Goal: Transaction & Acquisition: Complete application form

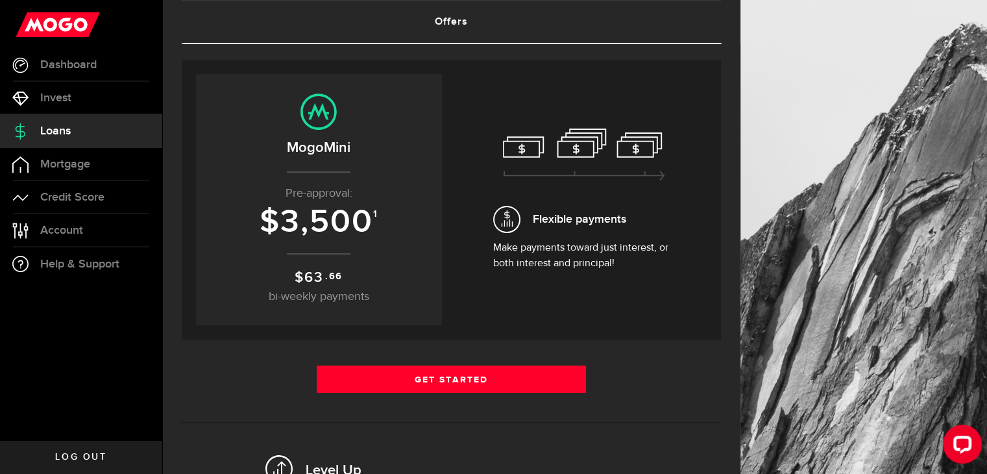
scroll to position [80, 0]
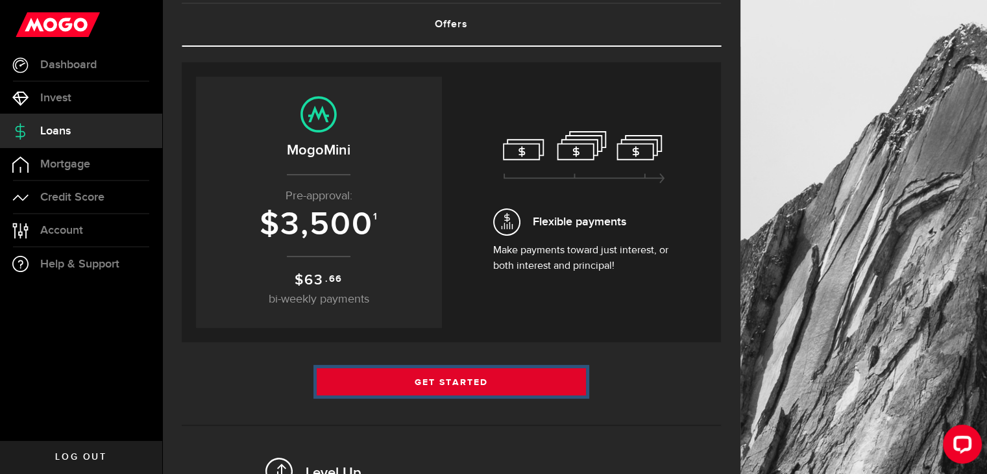
click at [447, 382] on link "Get Started" at bounding box center [452, 381] width 270 height 27
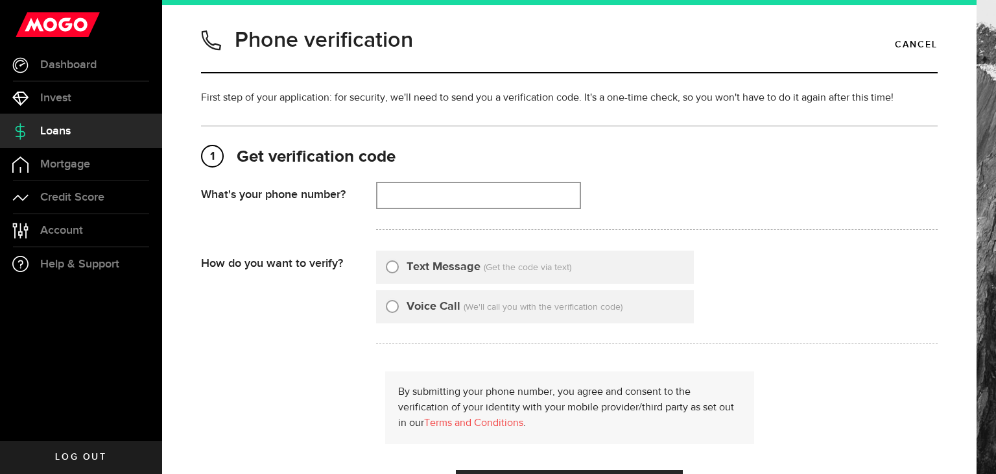
type input "6479795000"
click at [470, 259] on label "Text Message" at bounding box center [444, 267] width 74 height 18
click at [399, 259] on input "Text Message" at bounding box center [392, 264] width 13 height 13
radio input "true"
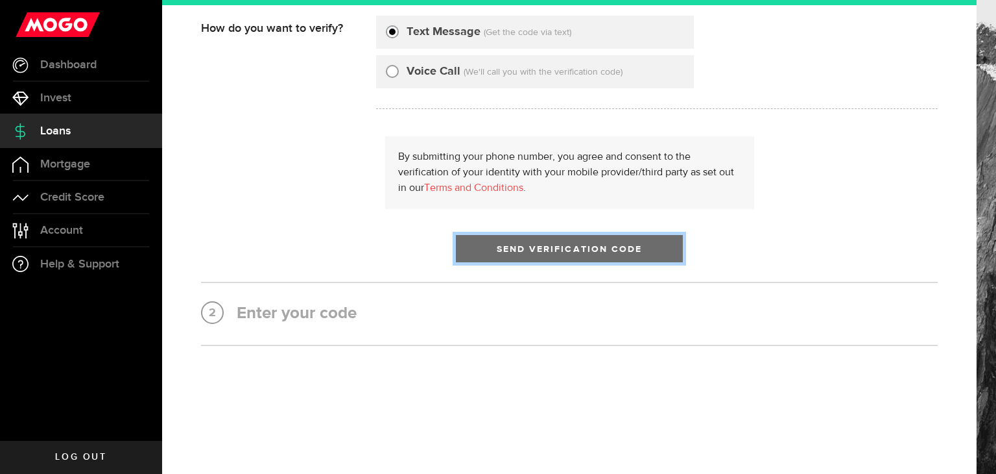
click at [559, 239] on button "Send Verification Code" at bounding box center [569, 248] width 227 height 27
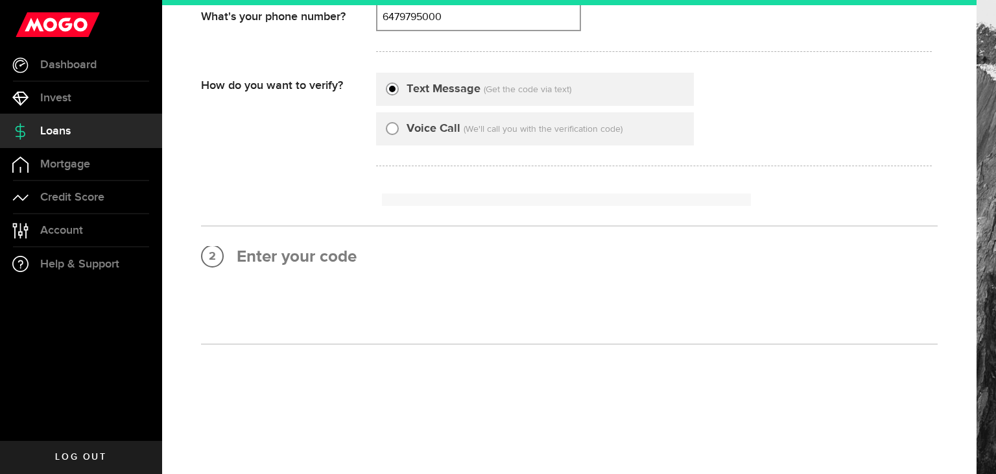
scroll to position [0, 0]
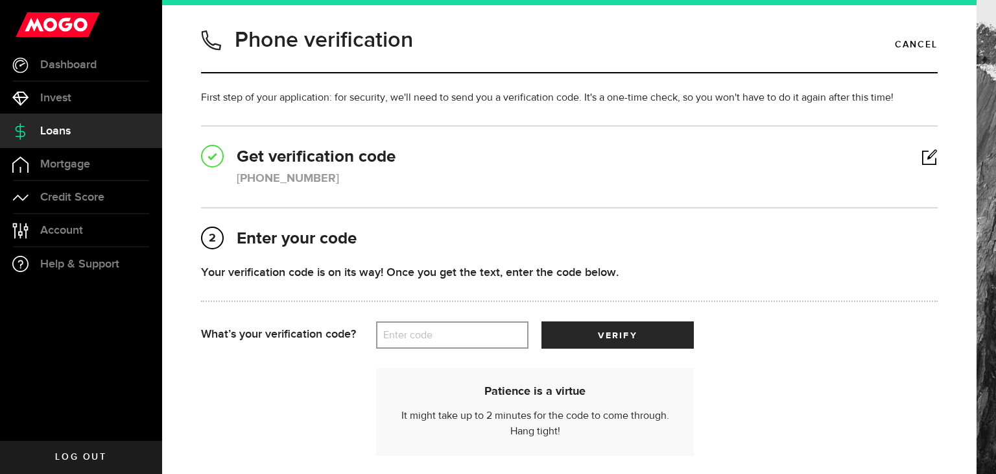
click at [426, 327] on label "Enter code" at bounding box center [452, 335] width 152 height 27
click at [426, 327] on input "Enter code" at bounding box center [452, 334] width 152 height 27
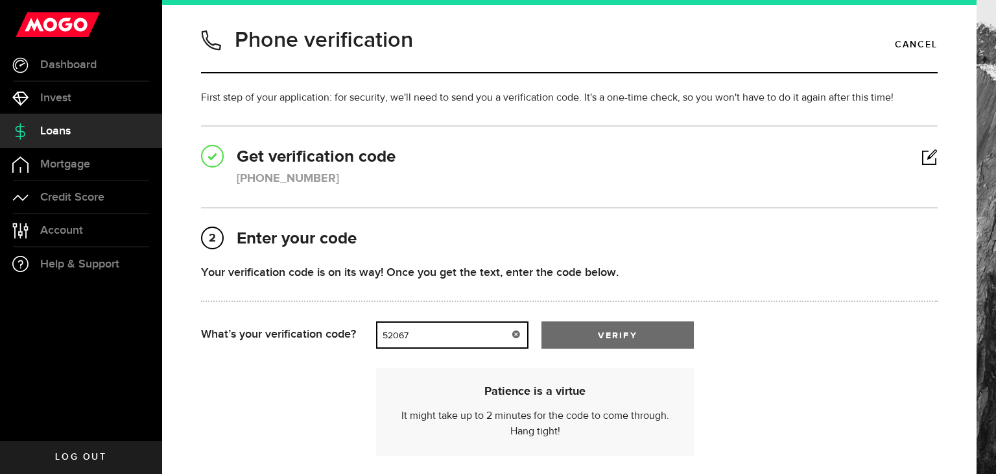
type input "52067"
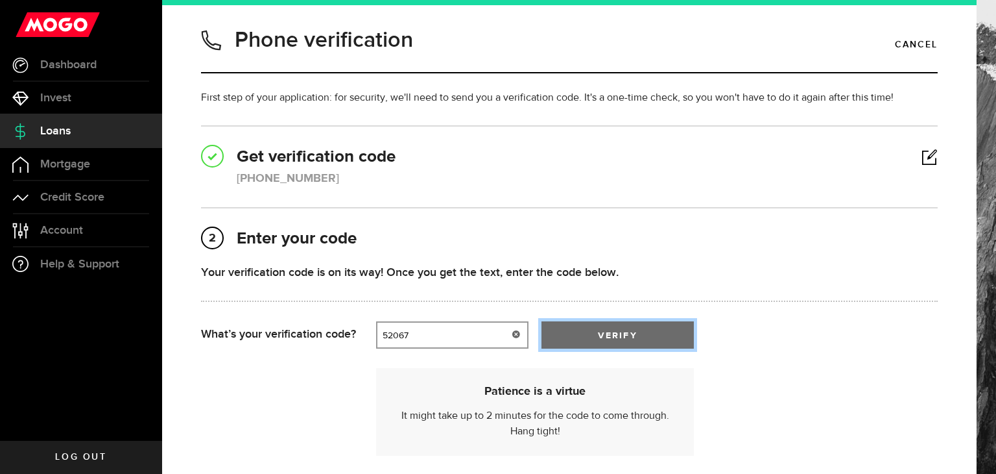
click at [633, 333] on span "verify" at bounding box center [617, 335] width 39 height 9
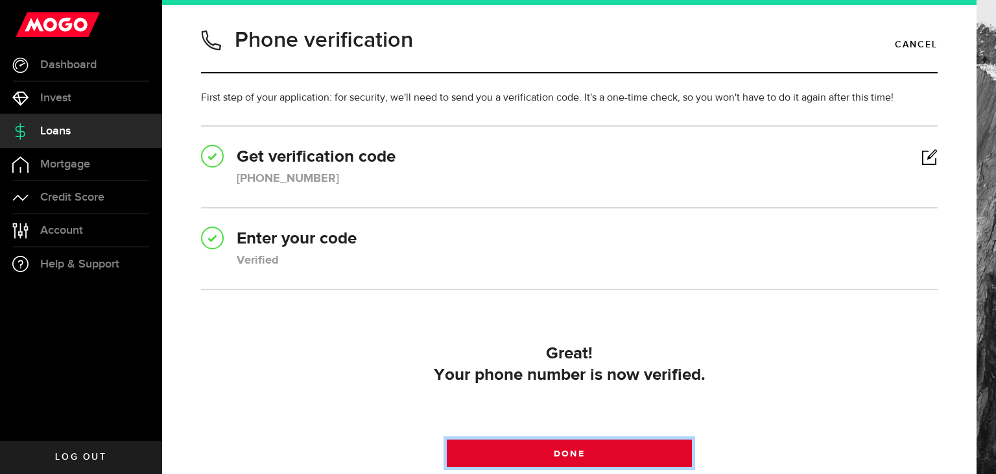
click at [632, 452] on link "Done" at bounding box center [570, 452] width 246 height 27
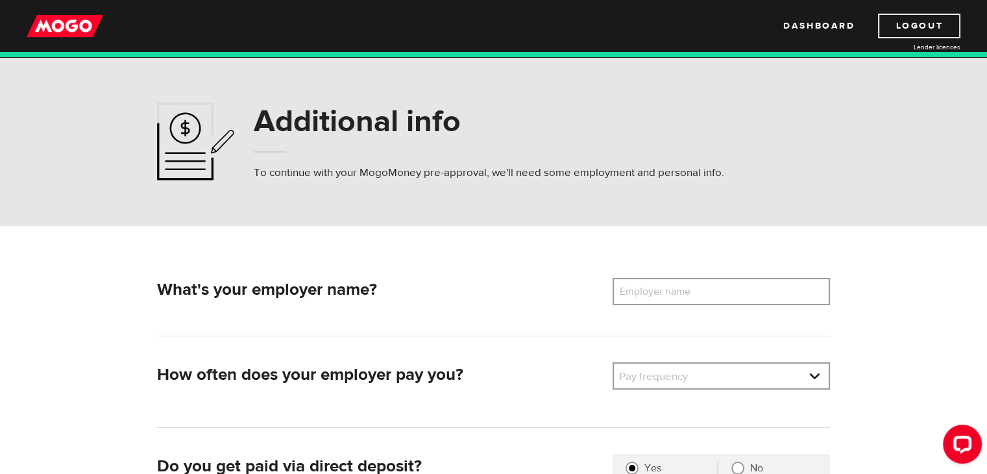
click at [675, 293] on label "Employer name" at bounding box center [664, 291] width 104 height 27
click at [675, 293] on input "Employer name" at bounding box center [720, 291] width 217 height 27
type input "Citi Canada"
click at [662, 378] on link at bounding box center [721, 375] width 215 height 25
click at [669, 374] on link at bounding box center [721, 375] width 215 height 25
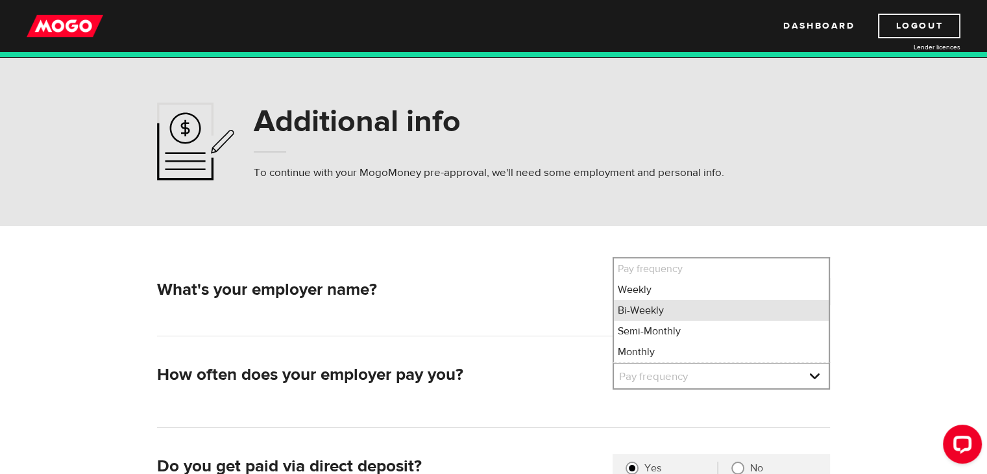
click at [667, 307] on li "Bi-Weekly" at bounding box center [721, 310] width 215 height 21
select select "2"
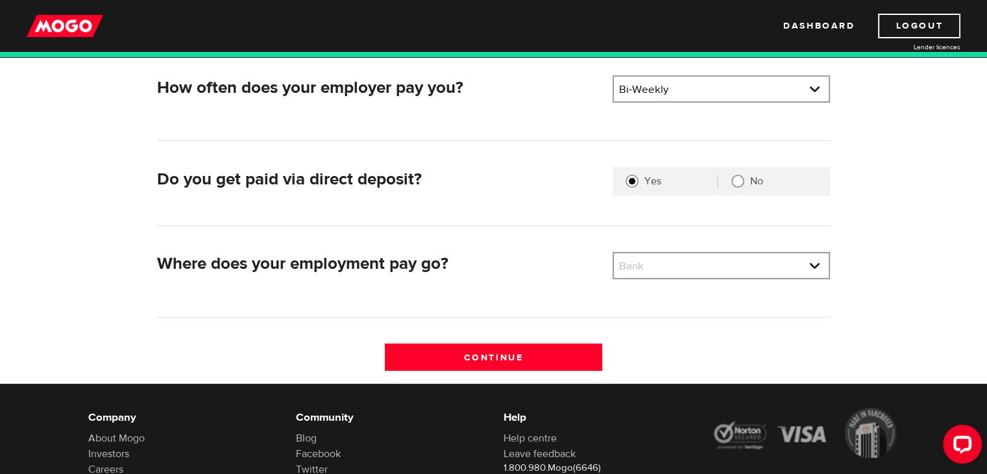
scroll to position [291, 0]
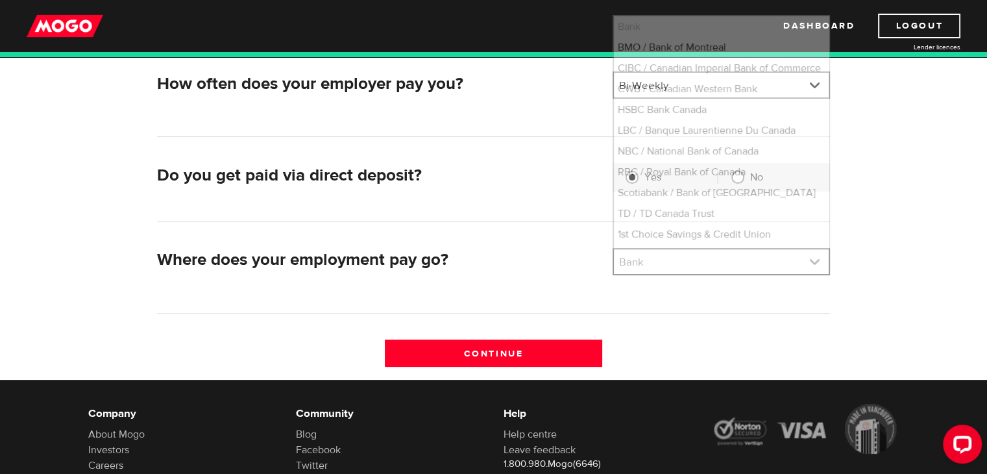
click at [676, 261] on link at bounding box center [721, 261] width 215 height 25
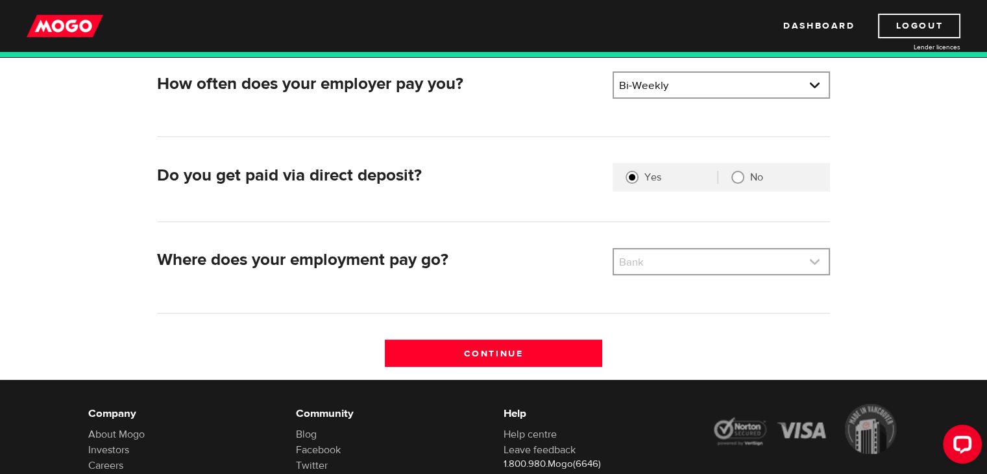
click at [676, 261] on link at bounding box center [721, 261] width 215 height 25
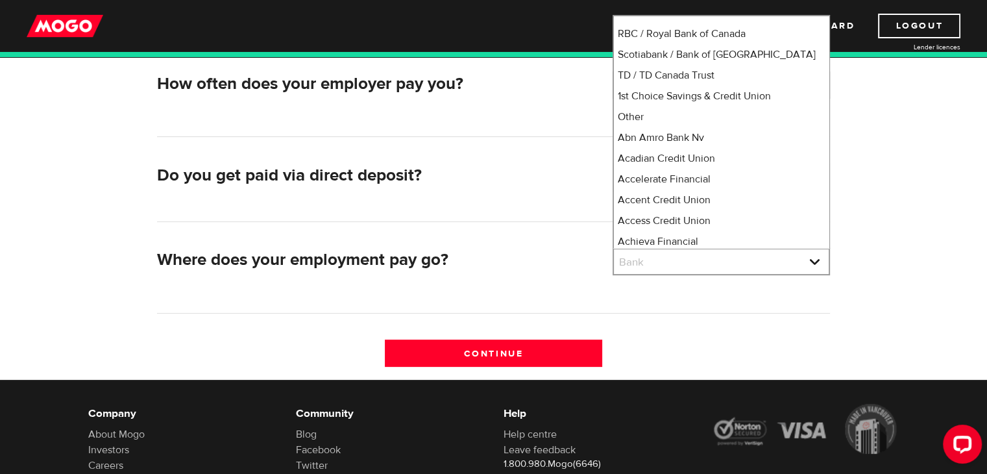
scroll to position [9329, 0]
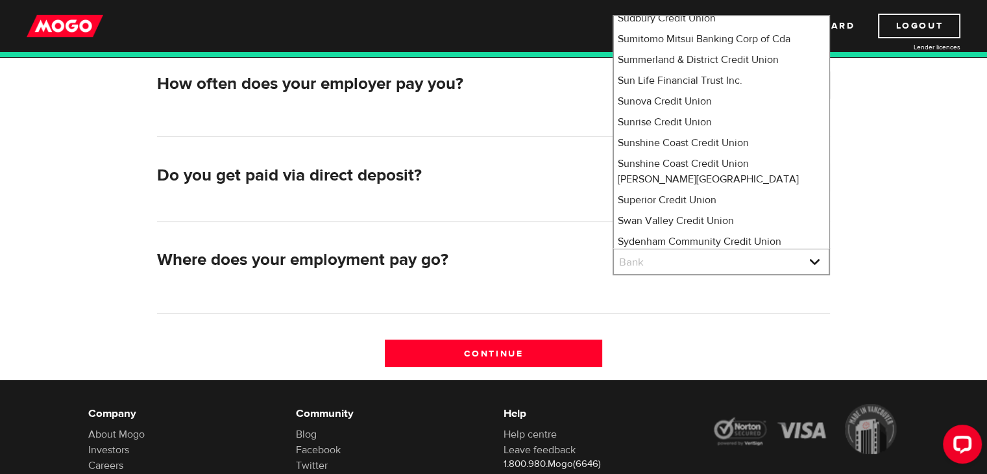
click at [682, 371] on li "Tangerine" at bounding box center [721, 381] width 215 height 21
select select "235"
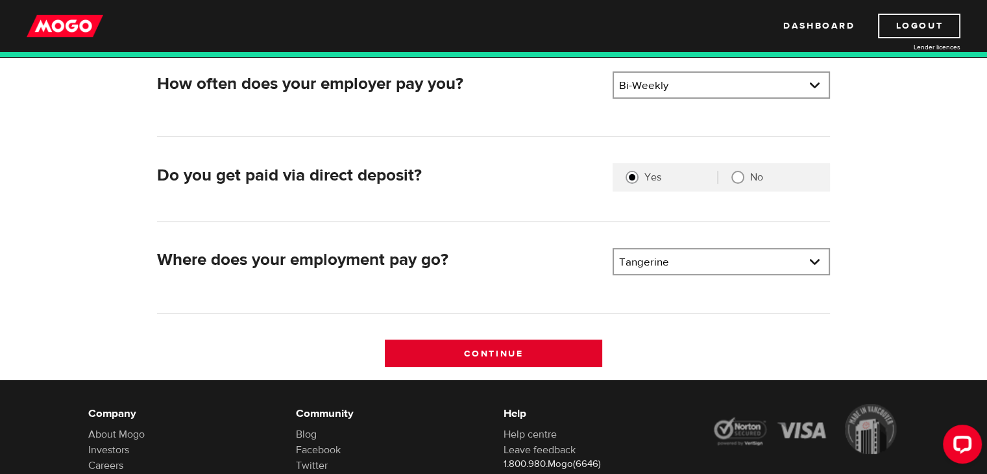
click at [561, 346] on input "Continue" at bounding box center [493, 352] width 217 height 27
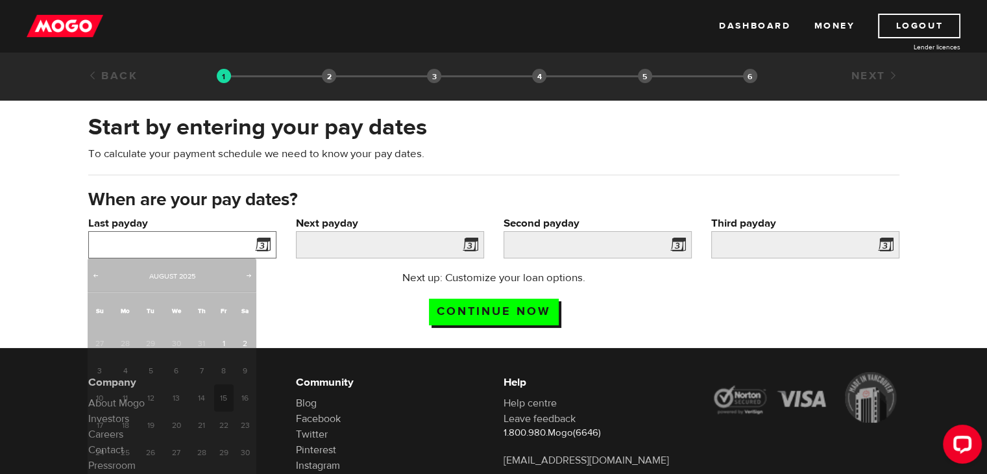
click at [140, 245] on input "Last payday" at bounding box center [182, 244] width 188 height 27
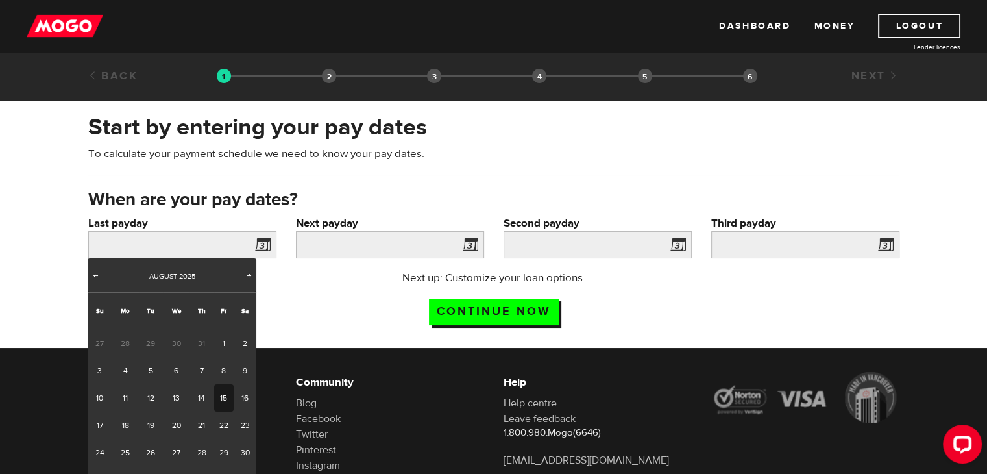
click at [226, 391] on link "15" at bounding box center [224, 397] width 20 height 27
type input "[DATE]"
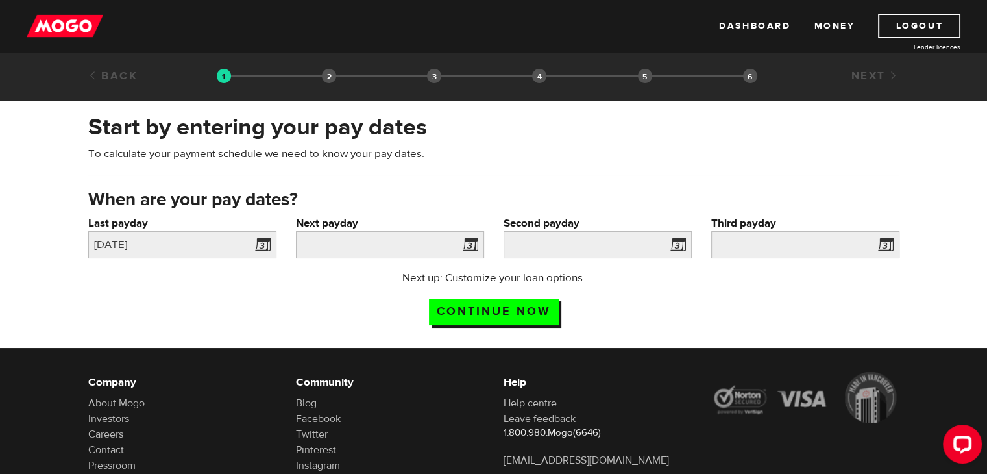
click at [473, 241] on span at bounding box center [467, 246] width 19 height 21
click at [470, 245] on span at bounding box center [467, 246] width 19 height 21
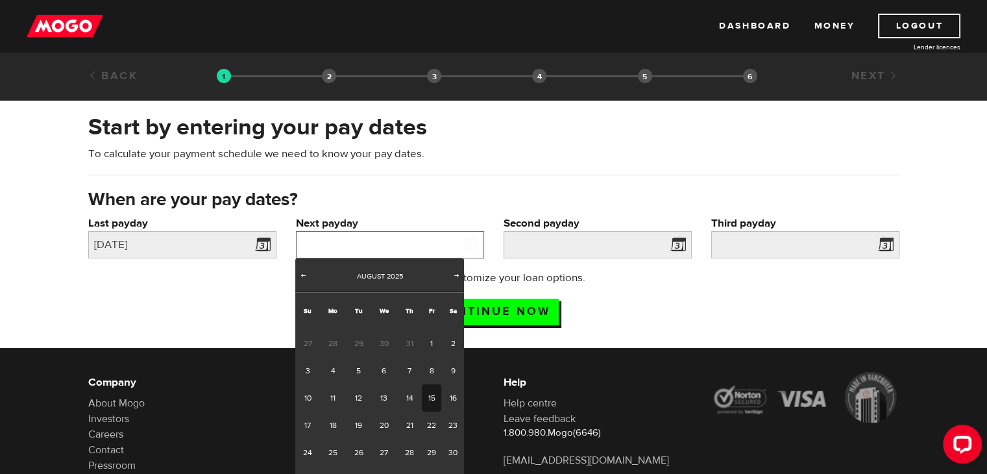
click at [413, 248] on input "Next payday" at bounding box center [390, 244] width 188 height 27
click at [432, 449] on link "29" at bounding box center [432, 452] width 20 height 27
type input "2025/08/29"
type input "2025/9/12"
type input "2025/9/26"
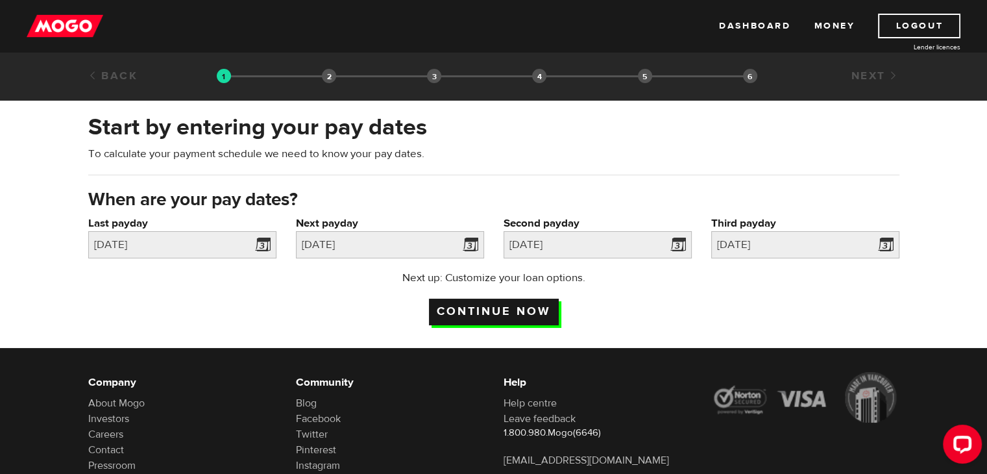
click at [505, 315] on input "Continue now" at bounding box center [494, 311] width 130 height 27
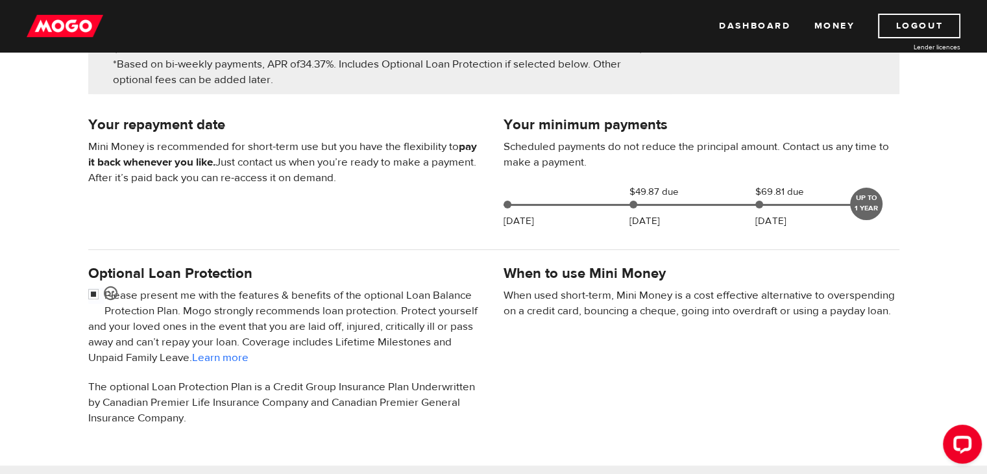
scroll to position [259, 0]
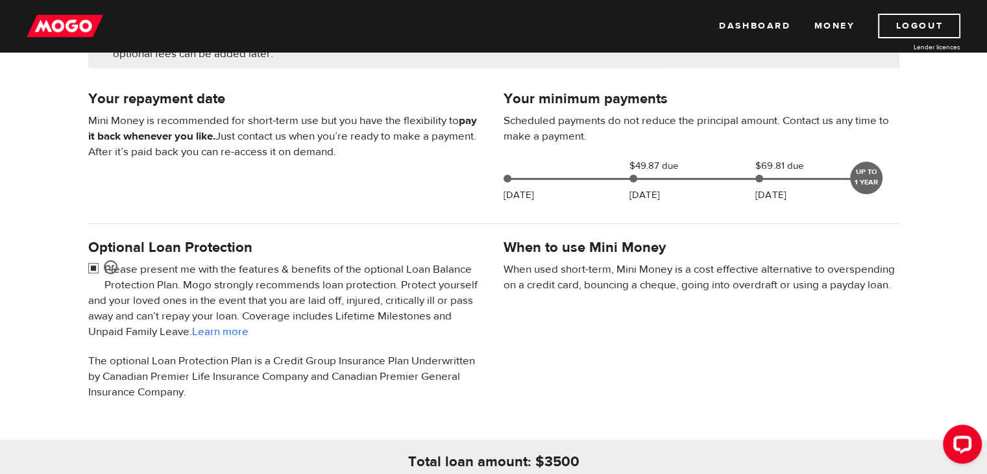
click at [93, 265] on input "checkbox" at bounding box center [96, 269] width 16 height 16
checkbox input "false"
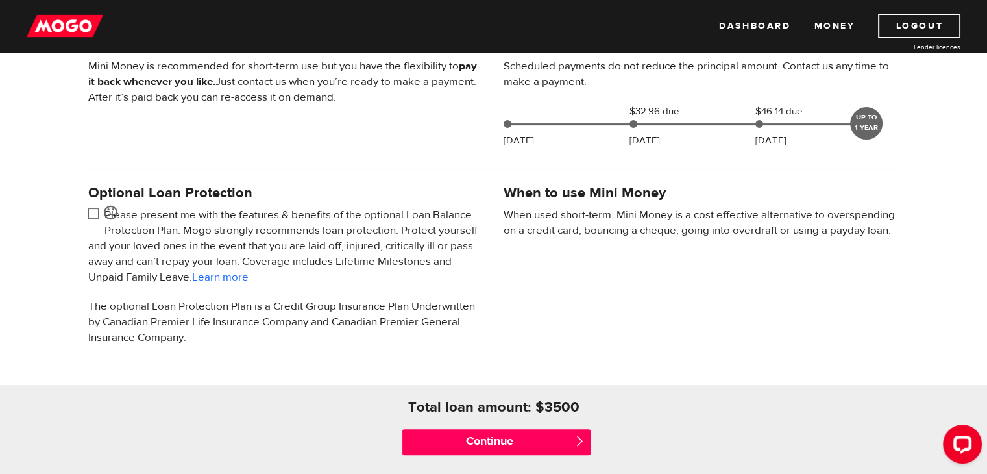
scroll to position [311, 0]
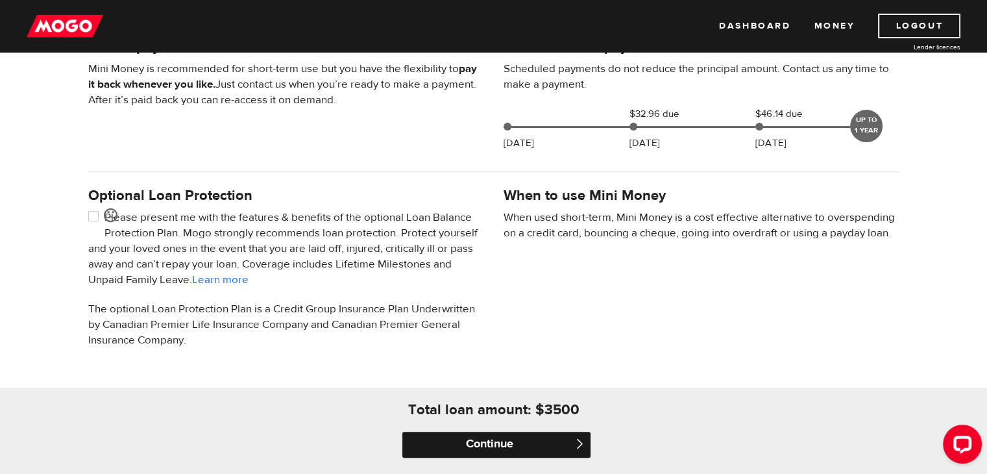
click at [498, 440] on input "Continue" at bounding box center [496, 444] width 188 height 26
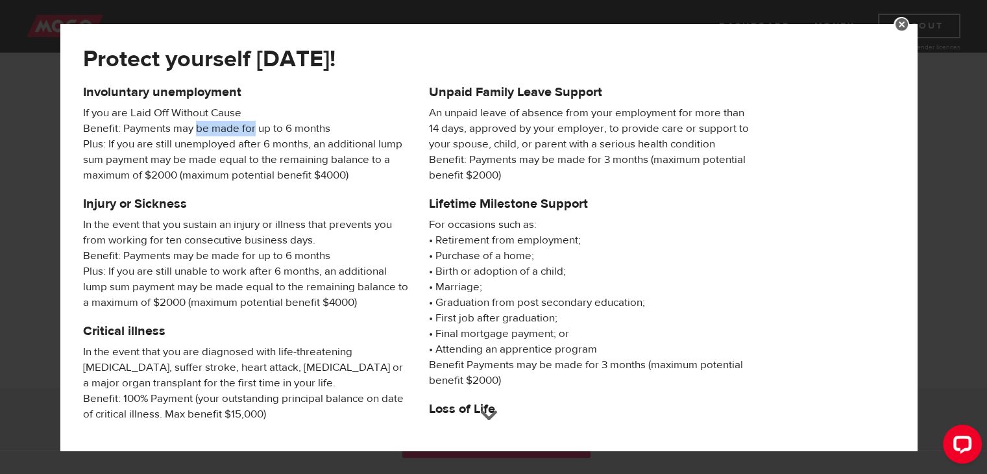
drag, startPoint x: 198, startPoint y: 135, endPoint x: 255, endPoint y: 134, distance: 57.1
click at [255, 134] on span "If you are Laid Off Without Cause Benefit: Payments may be made for up to 6 mon…" at bounding box center [246, 144] width 326 height 78
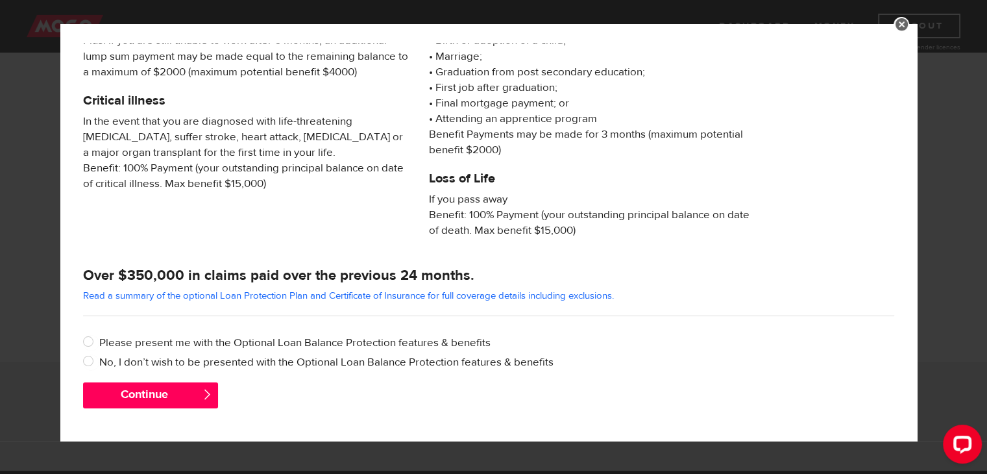
scroll to position [363, 0]
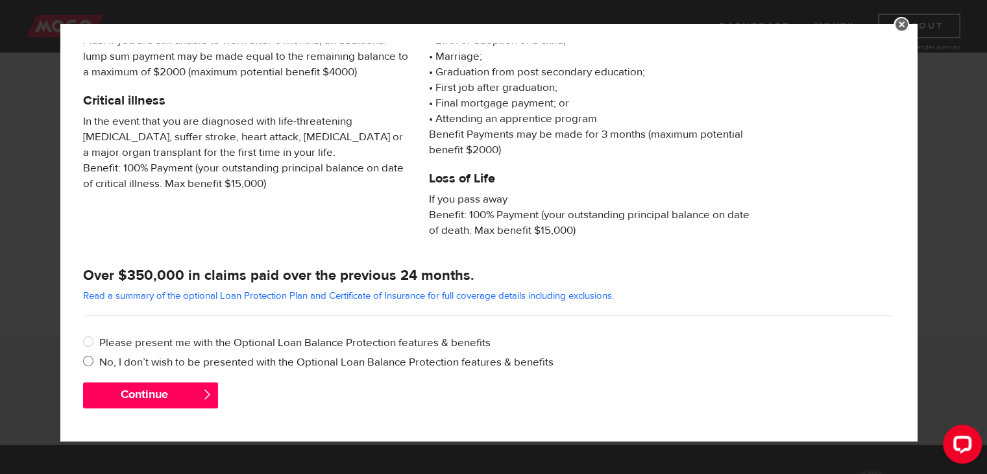
click at [201, 361] on label "No, I don’t wish to be presented with the Optional Loan Balance Protection feat…" at bounding box center [496, 362] width 795 height 16
click at [99, 361] on input "No, I don’t wish to be presented with the Optional Loan Balance Protection feat…" at bounding box center [91, 362] width 16 height 16
radio input "true"
click at [172, 392] on button "Continue" at bounding box center [150, 395] width 135 height 26
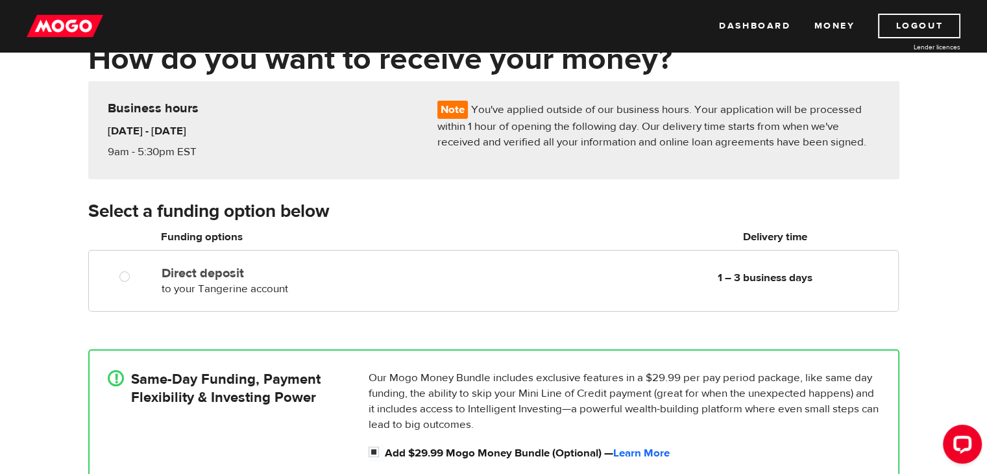
scroll to position [104, 0]
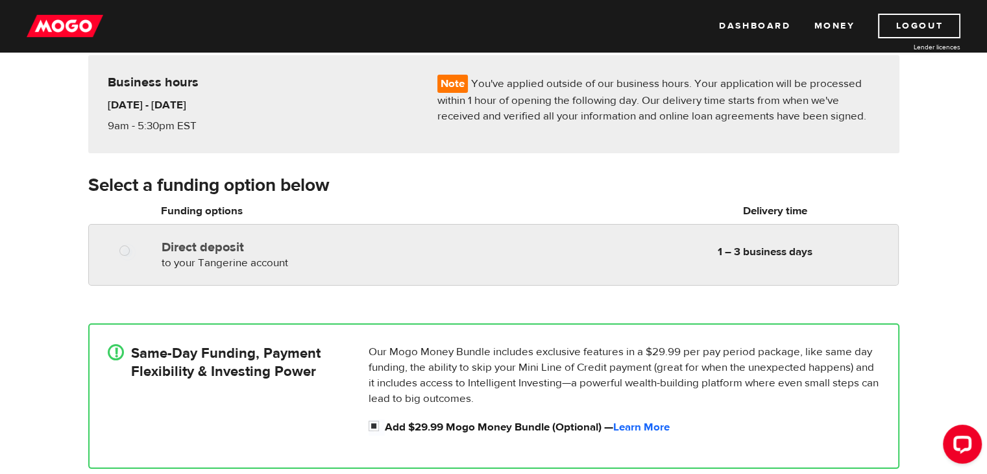
radio input "true"
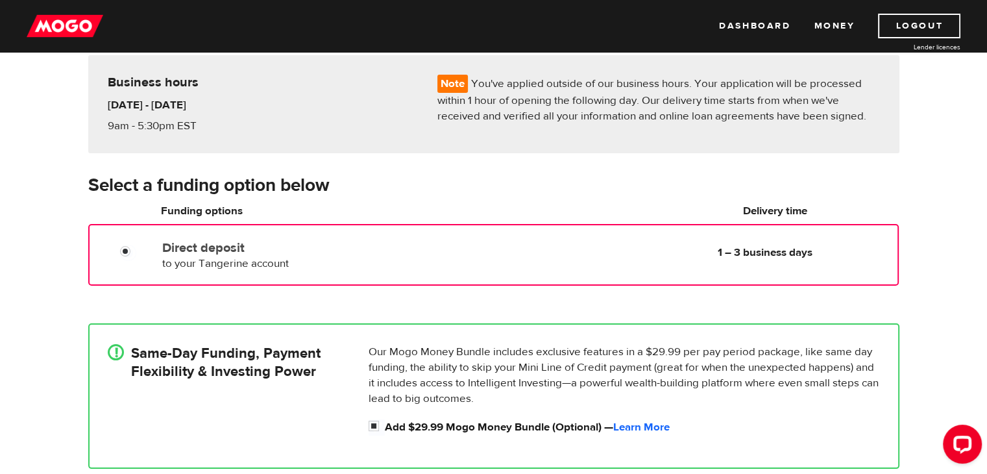
click at [158, 259] on div "Direct deposit to your Tangerine account Delivery in 1 – 3 business days" at bounding box center [311, 253] width 308 height 36
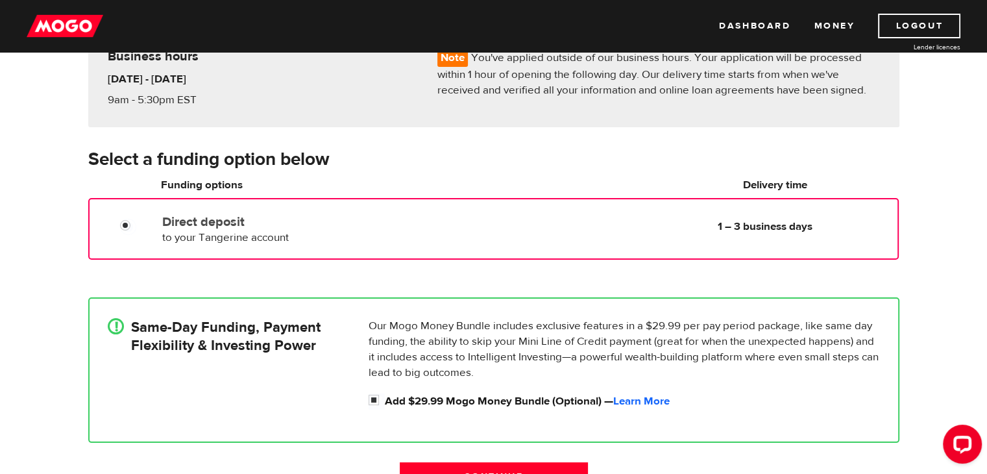
click at [259, 278] on div "! Same-Day Funding, Payment Flexibility & Investing Power Our Mogo Money Bundle…" at bounding box center [493, 370] width 830 height 184
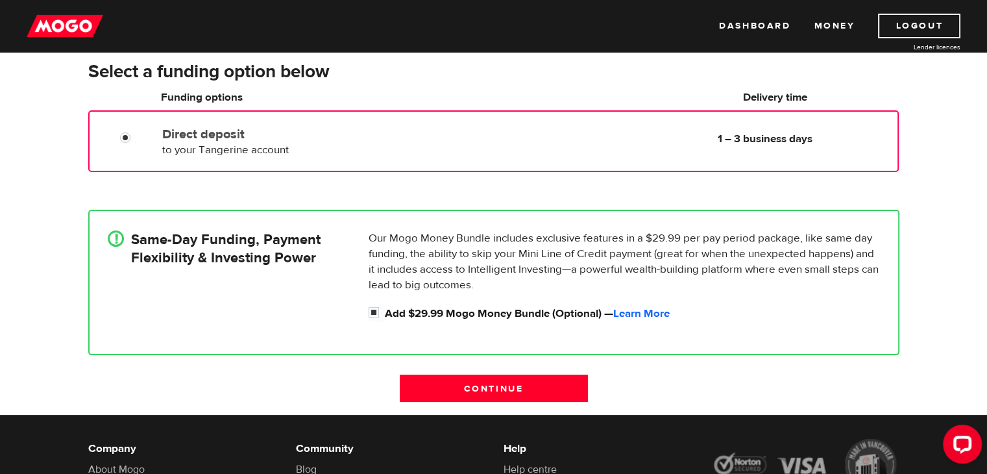
scroll to position [234, 0]
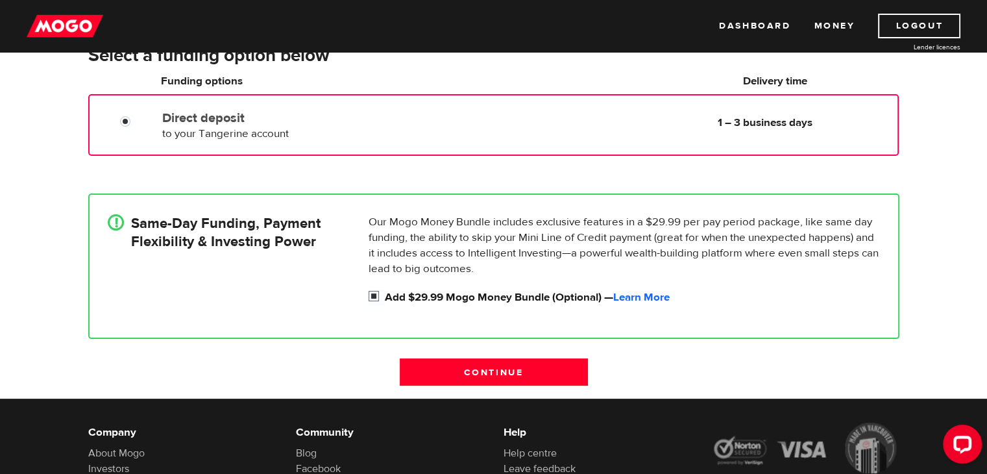
click at [375, 296] on input "Add $29.99 Mogo Money Bundle (Optional) — Learn More" at bounding box center [376, 297] width 16 height 16
checkbox input "false"
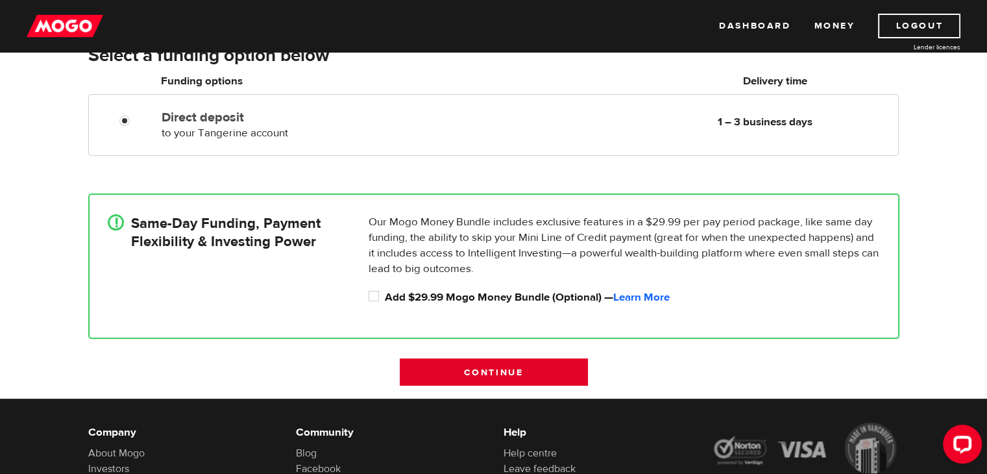
click at [491, 379] on input "Continue" at bounding box center [494, 371] width 188 height 27
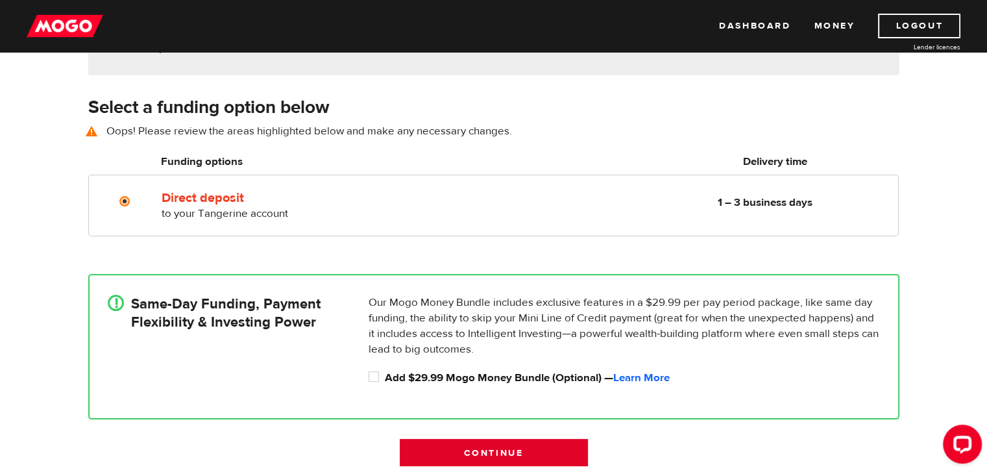
scroll to position [180, 0]
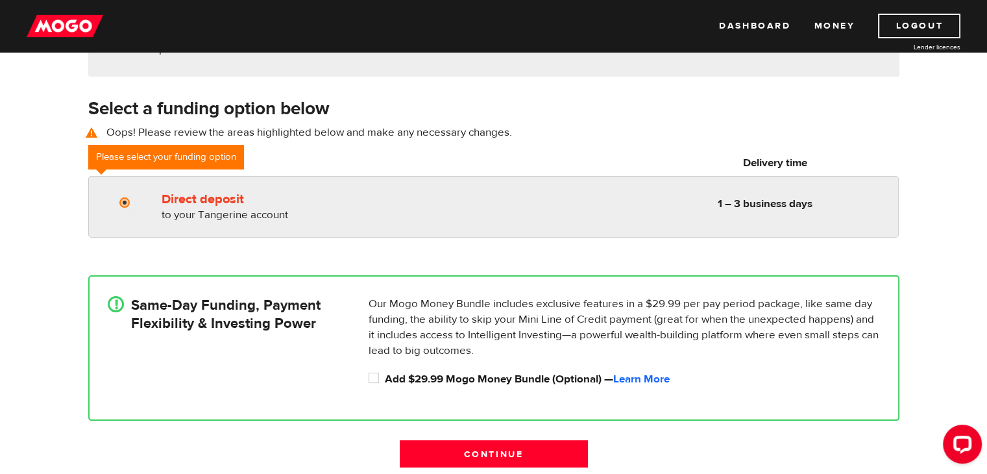
radio input "true"
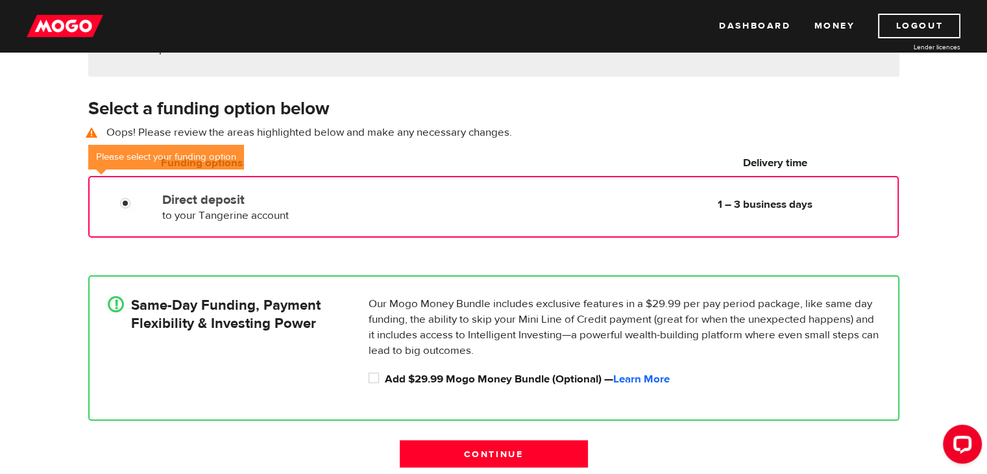
click at [205, 187] on div "Direct deposit to your Tangerine account Delivery in 1 – 3 business days" at bounding box center [311, 205] width 308 height 36
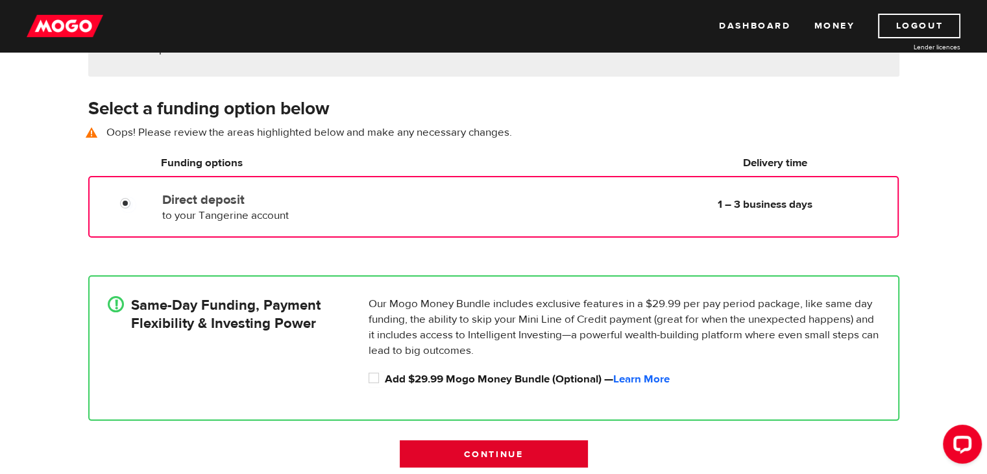
click at [489, 451] on input "Continue" at bounding box center [494, 453] width 188 height 27
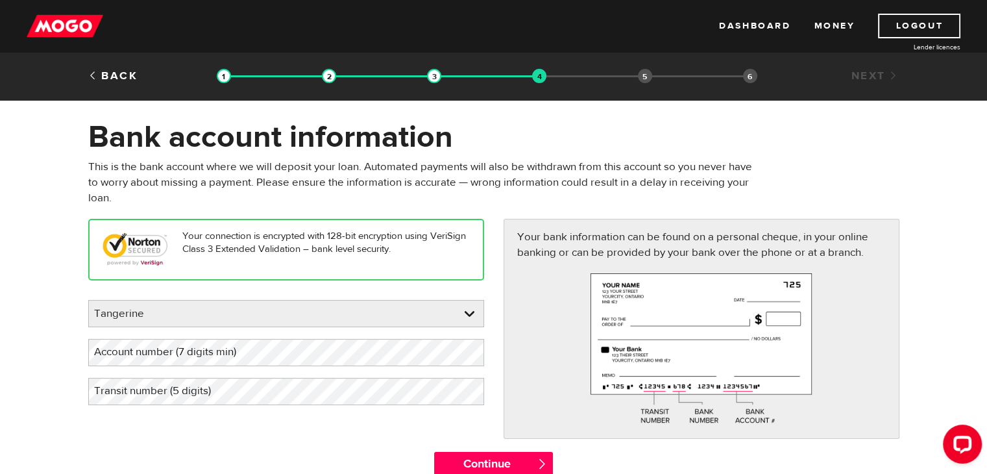
click at [439, 198] on p "This is the bank account where we will deposit your loan. Automated payments wi…" at bounding box center [424, 182] width 673 height 47
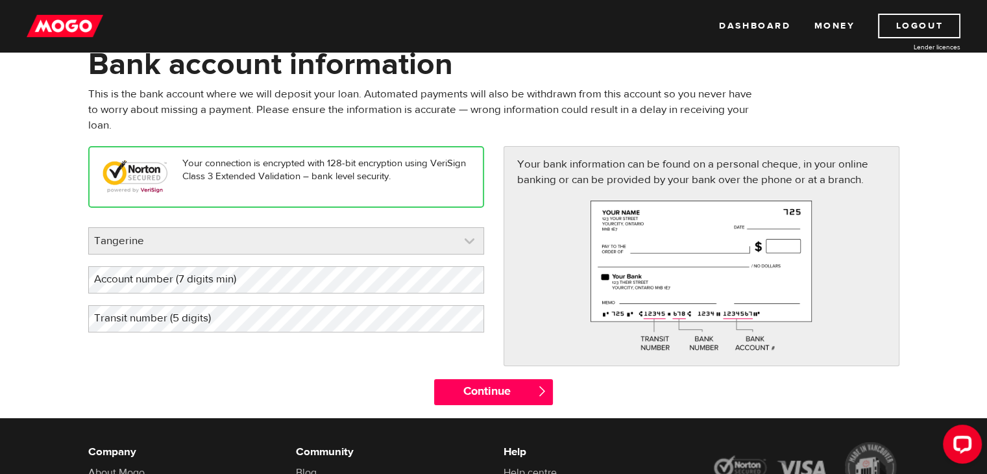
scroll to position [9225, 0]
click at [317, 243] on link at bounding box center [286, 241] width 394 height 26
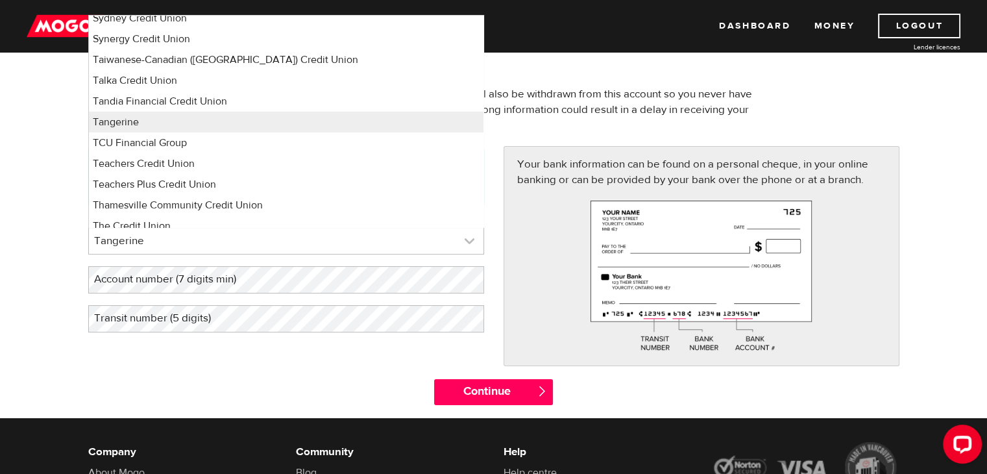
click at [317, 243] on link at bounding box center [286, 241] width 394 height 26
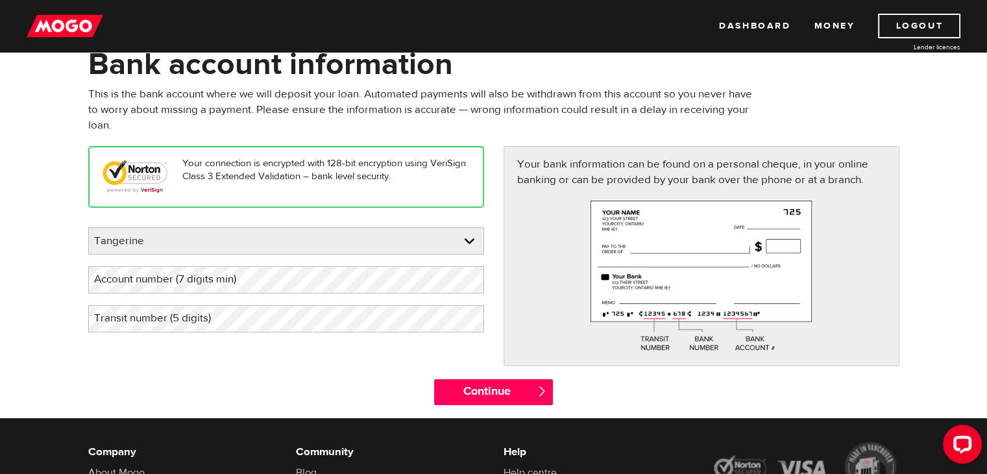
click at [283, 298] on div "Please enter your bank Tangerine BMO / Bank of Montreal CIBC / Canadian Imperia…" at bounding box center [286, 279] width 396 height 105
click at [207, 321] on label "Transit number (5 digits)" at bounding box center [162, 318] width 149 height 27
click at [191, 286] on label "Account number (7 digits min)" at bounding box center [175, 279] width 175 height 27
click at [191, 282] on label "Account number (7 digits min)" at bounding box center [175, 279] width 175 height 27
click at [200, 346] on div "Your connection is encrypted with 128-bit encryption using VeriSign Class 3 Ext…" at bounding box center [493, 262] width 830 height 232
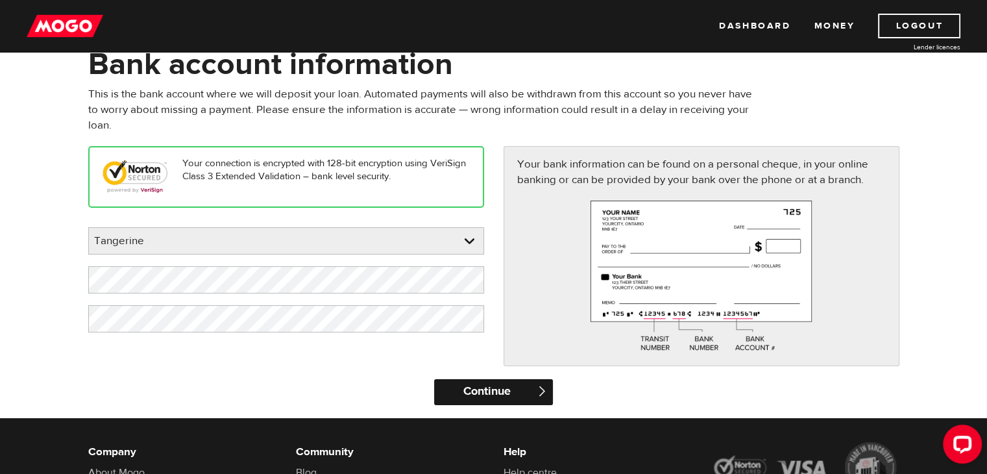
click at [491, 392] on input "Continue" at bounding box center [493, 392] width 119 height 26
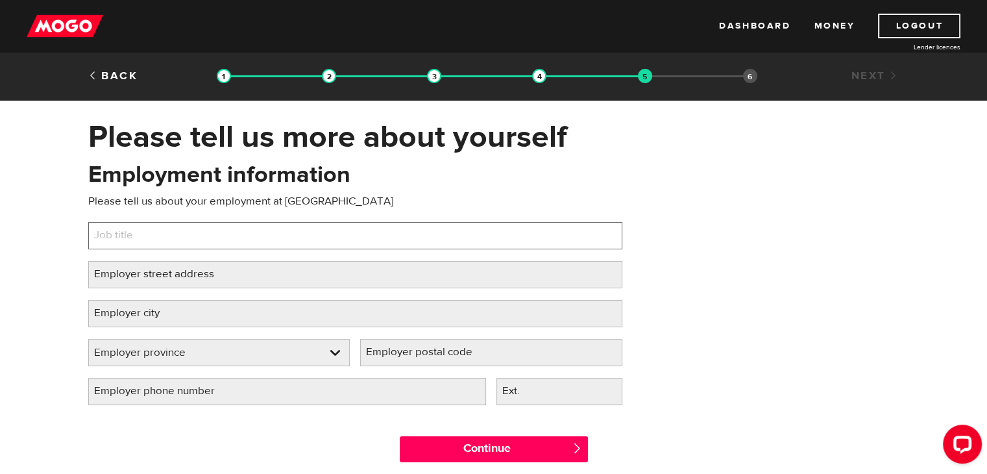
click at [282, 238] on input "Job title" at bounding box center [355, 235] width 534 height 27
type input "Audit Manager"
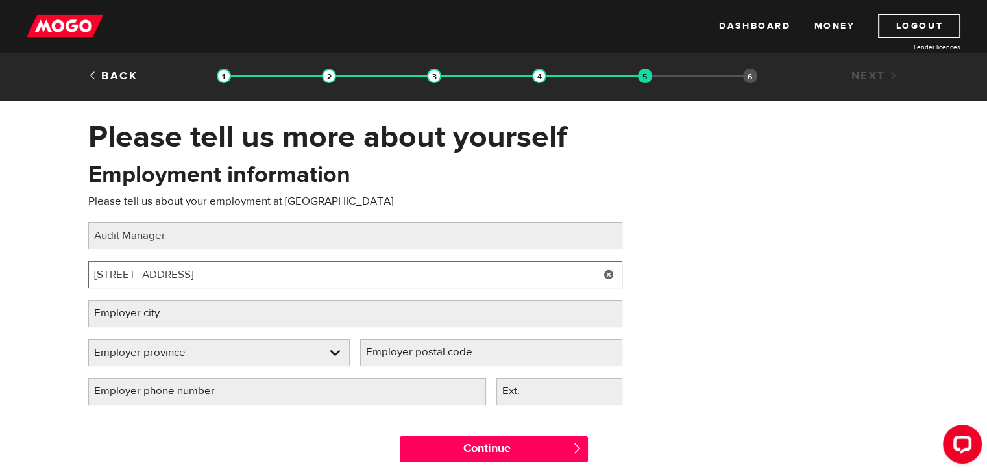
type input "5900 Hurontario Street"
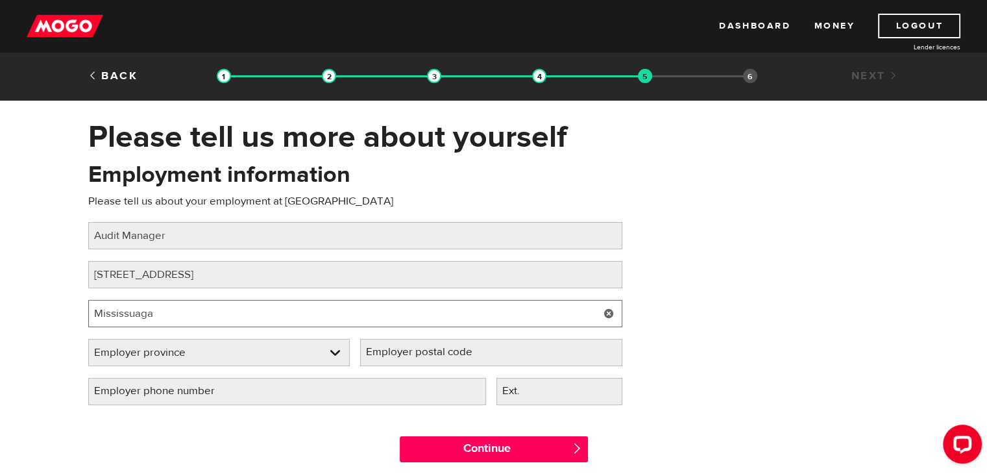
type input "Mississuaga"
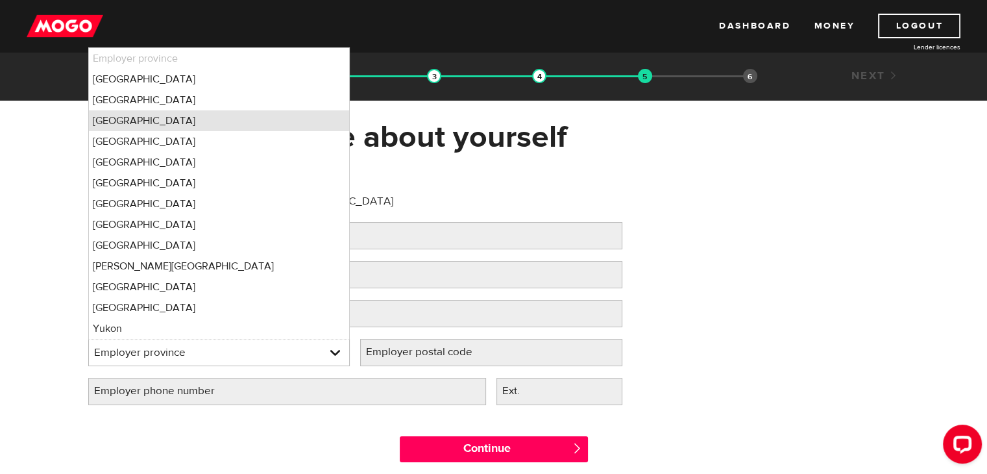
click at [213, 124] on li "Ontario" at bounding box center [219, 120] width 261 height 21
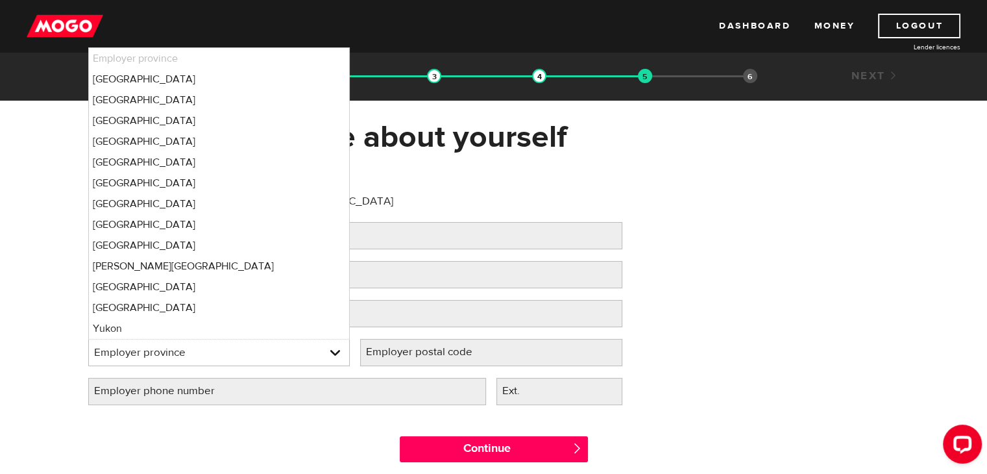
select select "ON"
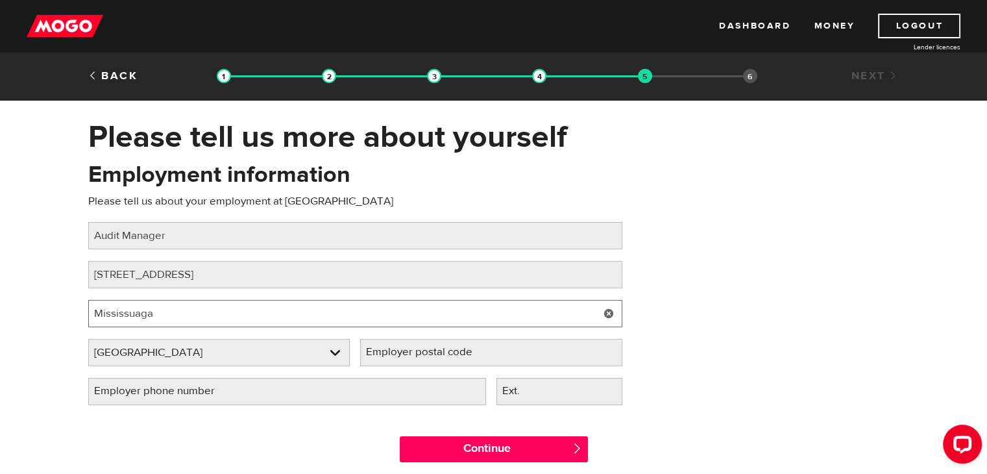
click at [208, 317] on input "Mississuaga" at bounding box center [355, 313] width 534 height 27
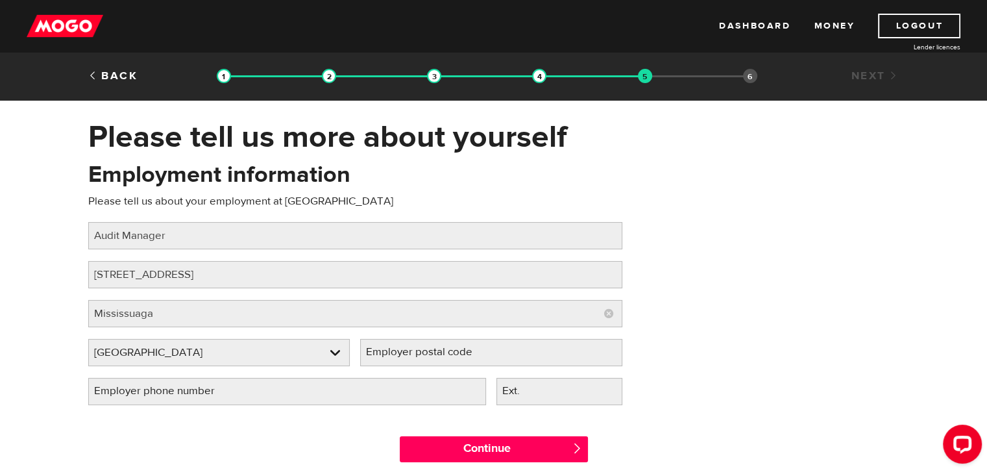
click at [412, 355] on label "Employer postal code" at bounding box center [429, 352] width 139 height 27
click at [412, 355] on input "Employer postal code" at bounding box center [491, 352] width 262 height 27
click at [398, 353] on input "L5R 0 B8" at bounding box center [491, 352] width 262 height 27
type input "L5R 0B8"
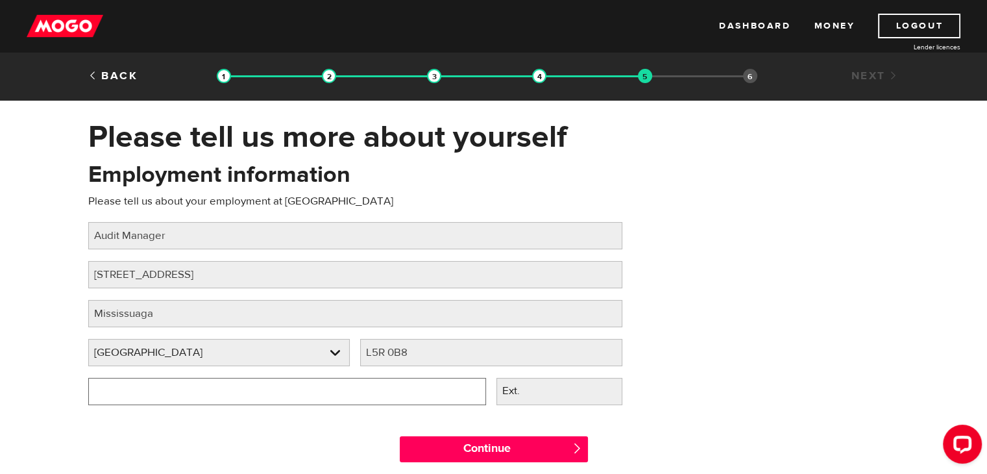
click at [352, 387] on input "Employer phone number" at bounding box center [287, 391] width 398 height 27
type input "(437) 214-5954"
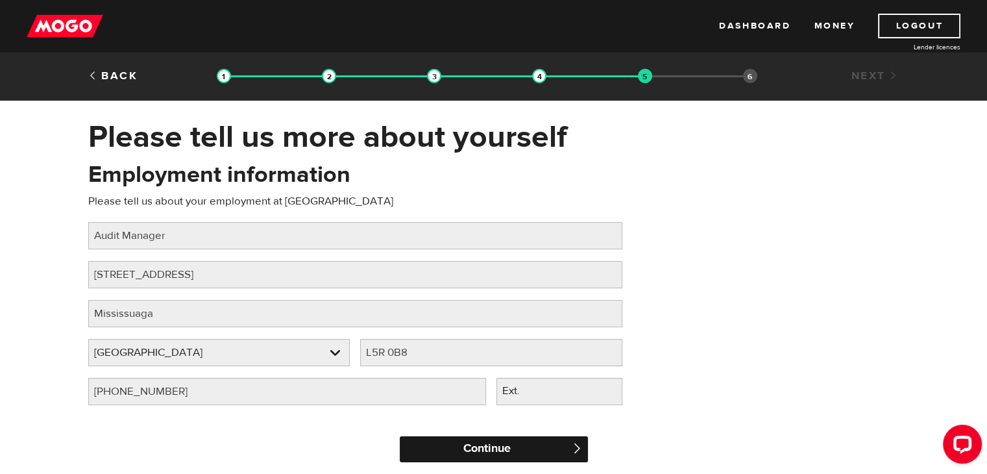
click at [498, 439] on input "Continue" at bounding box center [494, 449] width 188 height 26
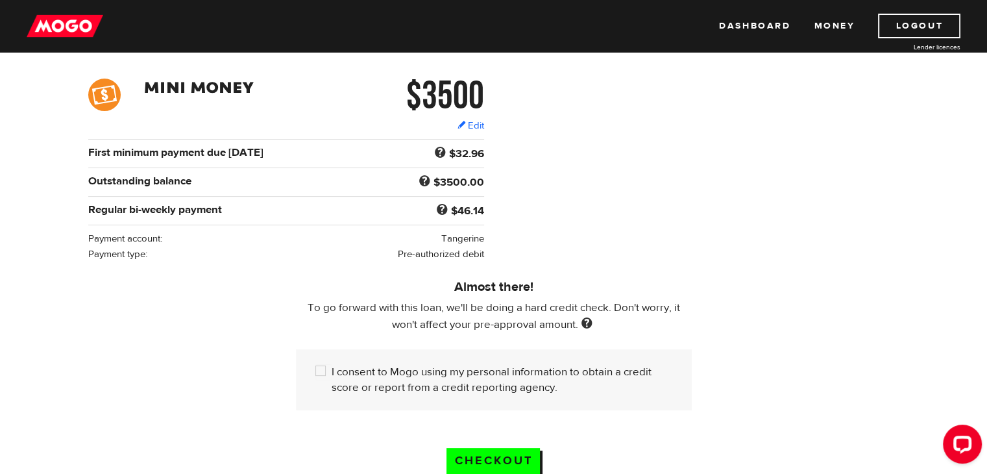
scroll to position [259, 0]
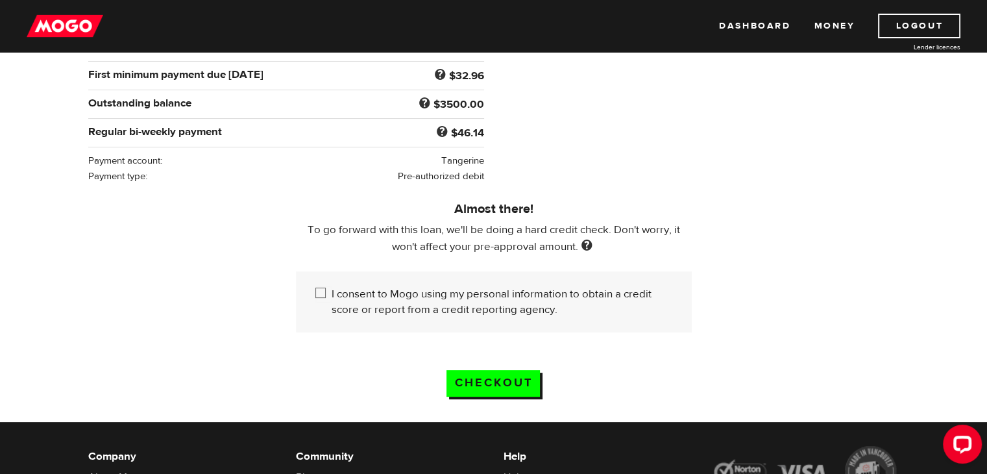
click at [324, 291] on input "I consent to Mogo using my personal information to obtain a credit score or rep…" at bounding box center [323, 294] width 16 height 16
checkbox input "true"
click at [487, 380] on input "Checkout" at bounding box center [492, 383] width 93 height 27
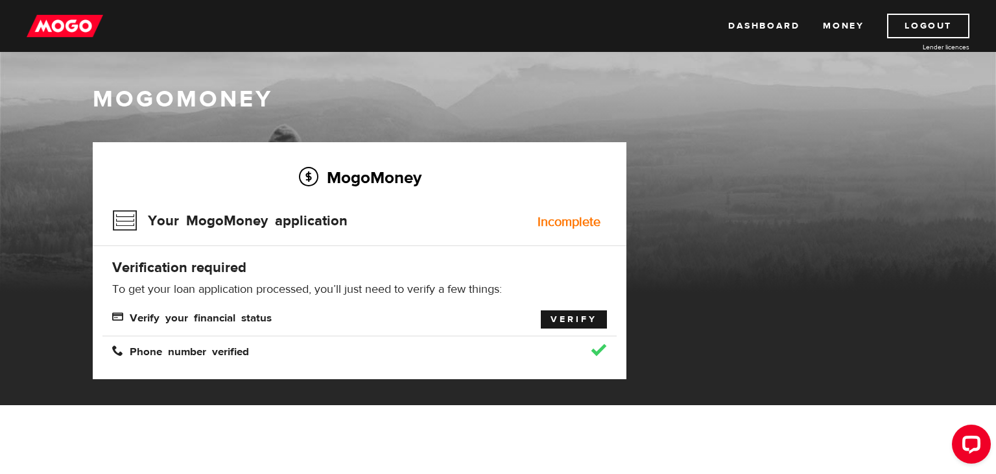
click at [562, 324] on link "Verify" at bounding box center [574, 319] width 66 height 18
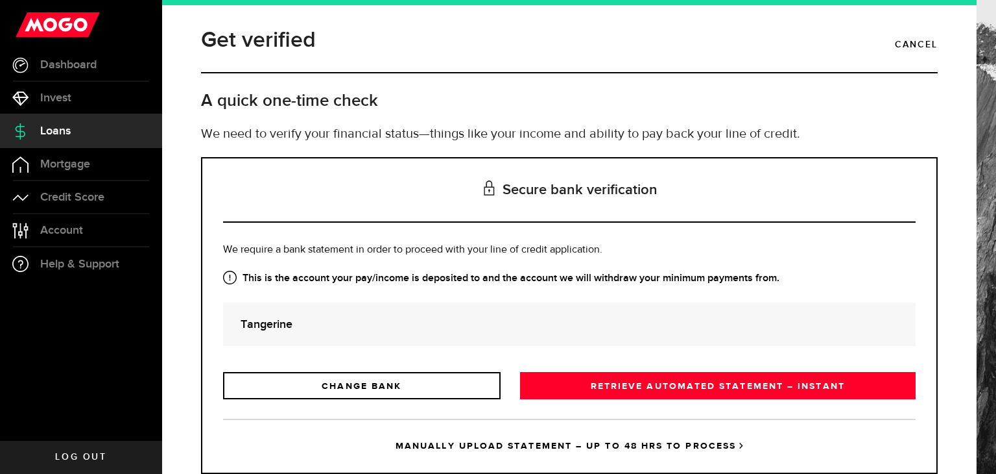
scroll to position [36, 0]
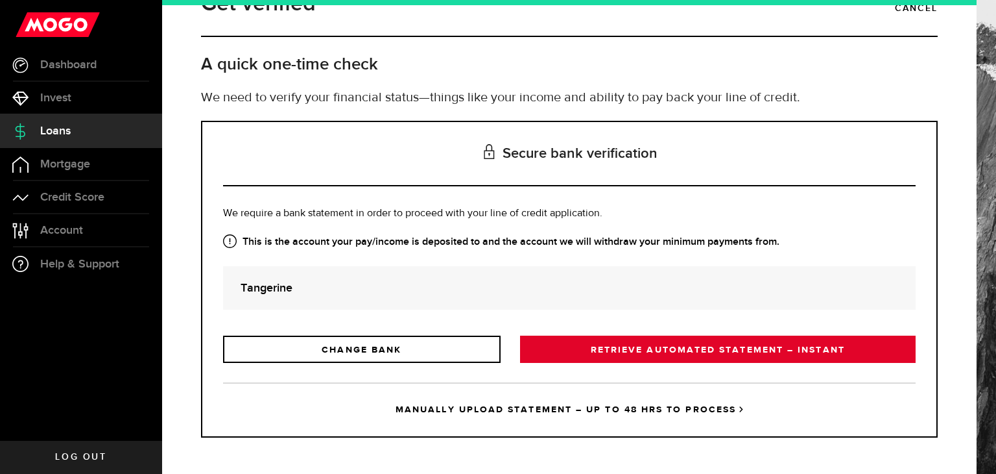
click at [610, 356] on link "RETRIEVE AUTOMATED STATEMENT – INSTANT" at bounding box center [718, 348] width 396 height 27
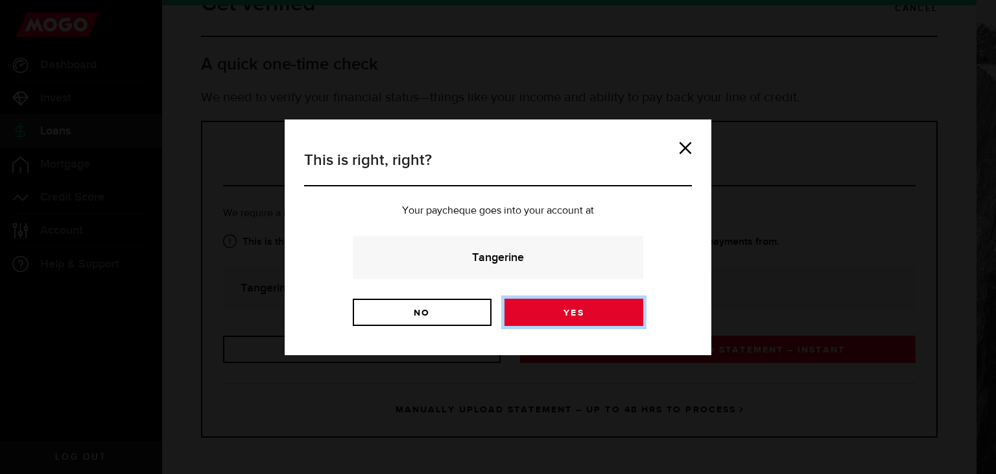
click at [576, 313] on link "Yes" at bounding box center [574, 311] width 139 height 27
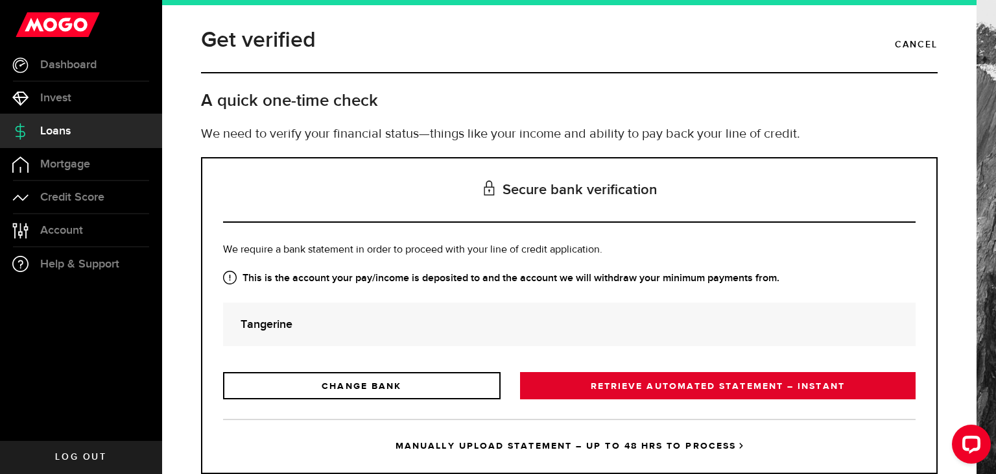
click at [658, 385] on link "RETRIEVE AUTOMATED STATEMENT – INSTANT" at bounding box center [718, 385] width 396 height 27
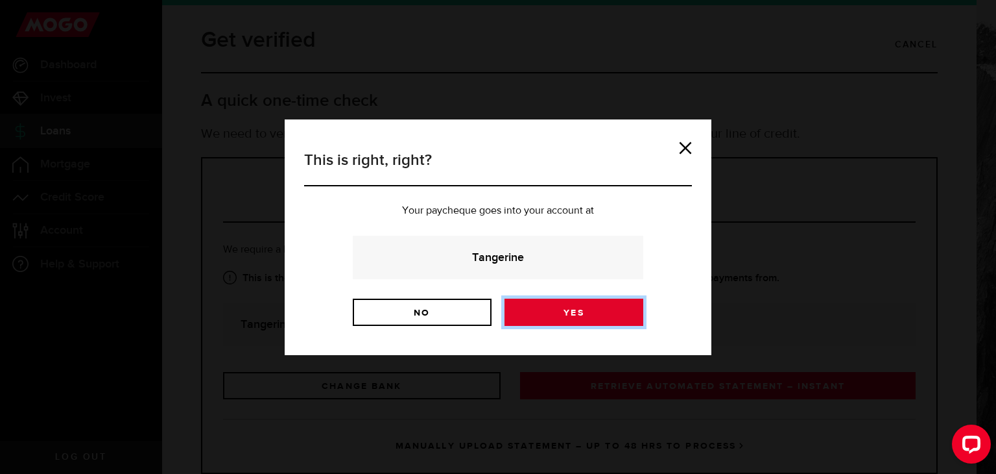
click at [588, 315] on link "Yes" at bounding box center [574, 311] width 139 height 27
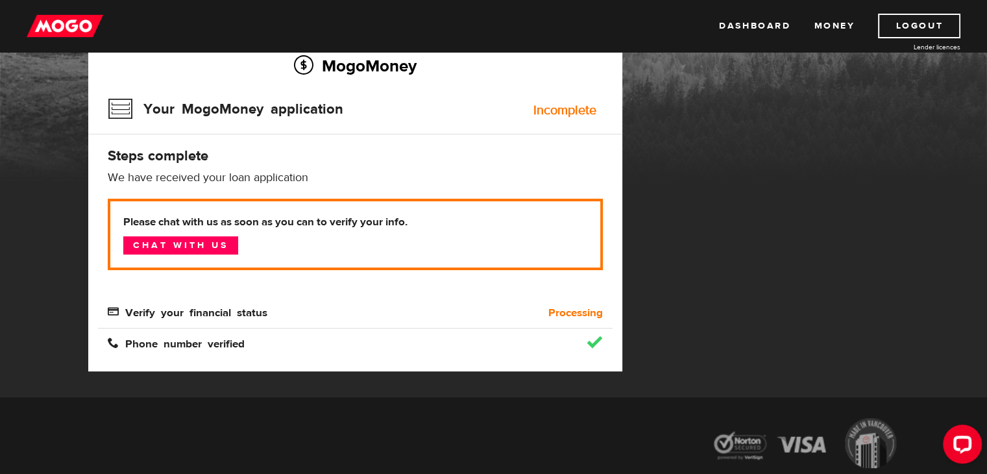
scroll to position [109, 0]
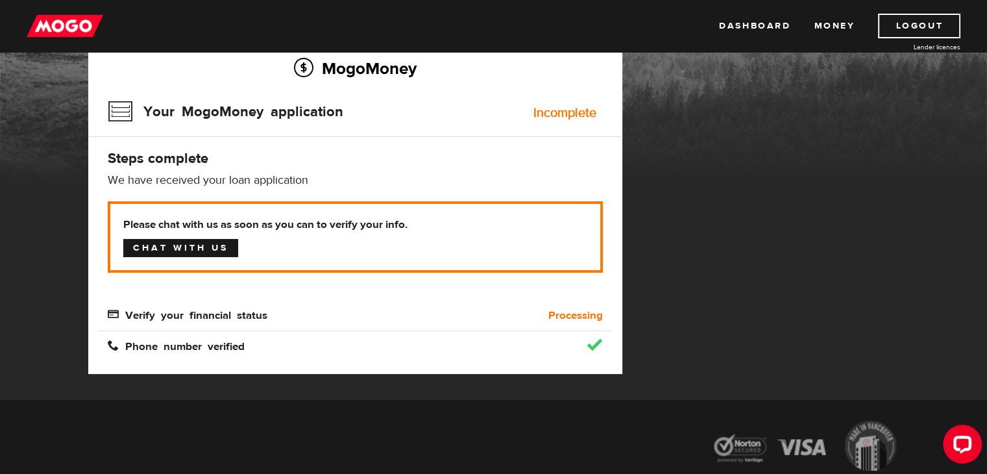
click at [174, 249] on link "Chat with us" at bounding box center [180, 248] width 115 height 18
click at [213, 248] on link "Chat with us" at bounding box center [180, 248] width 115 height 18
click at [180, 252] on link "Chat with us" at bounding box center [180, 248] width 115 height 18
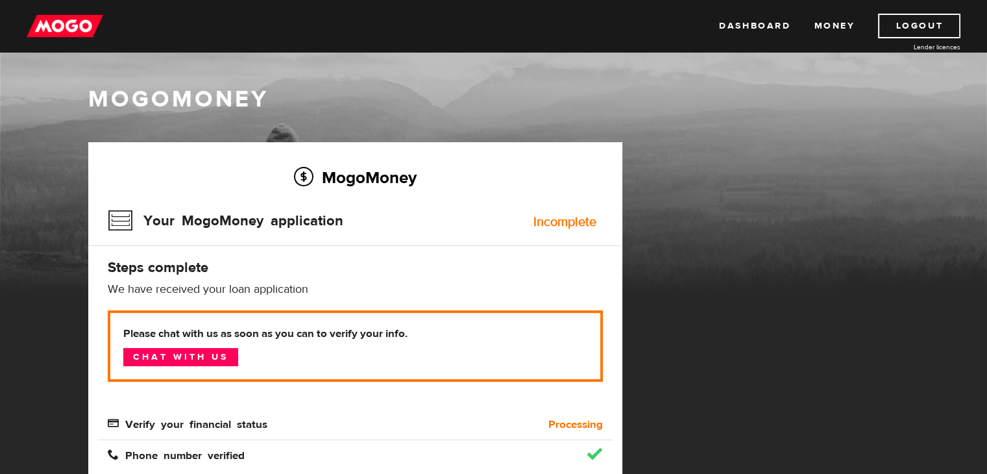
scroll to position [216, 0]
